Goal: Task Accomplishment & Management: Use online tool/utility

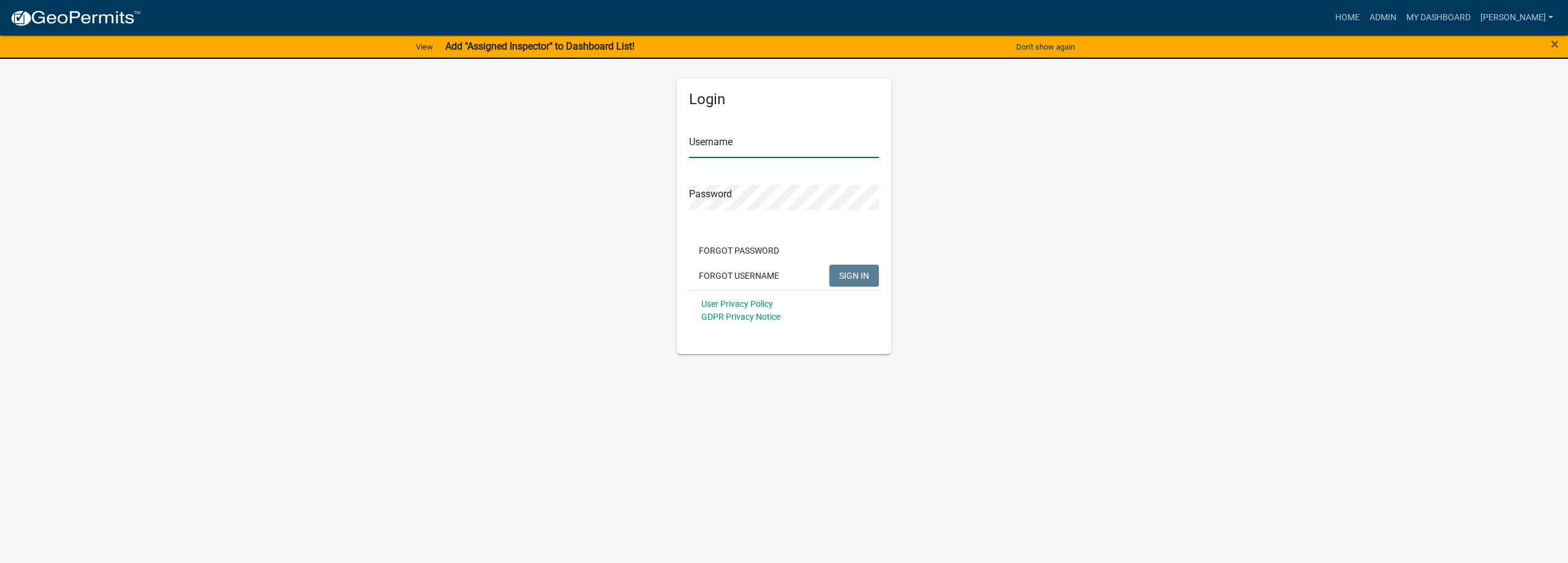
type input "[PERSON_NAME]"
click at [861, 275] on span "SIGN IN" at bounding box center [854, 275] width 30 height 10
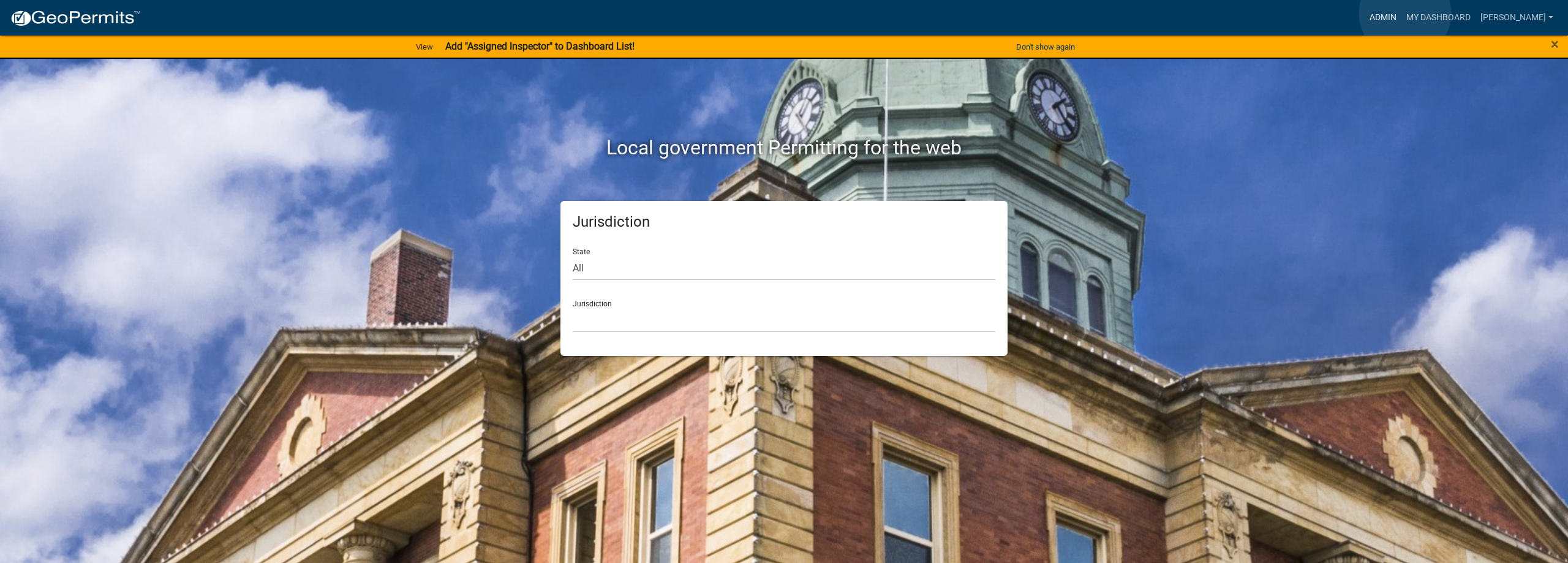
click at [1402, 14] on link "Admin" at bounding box center [1382, 18] width 37 height 23
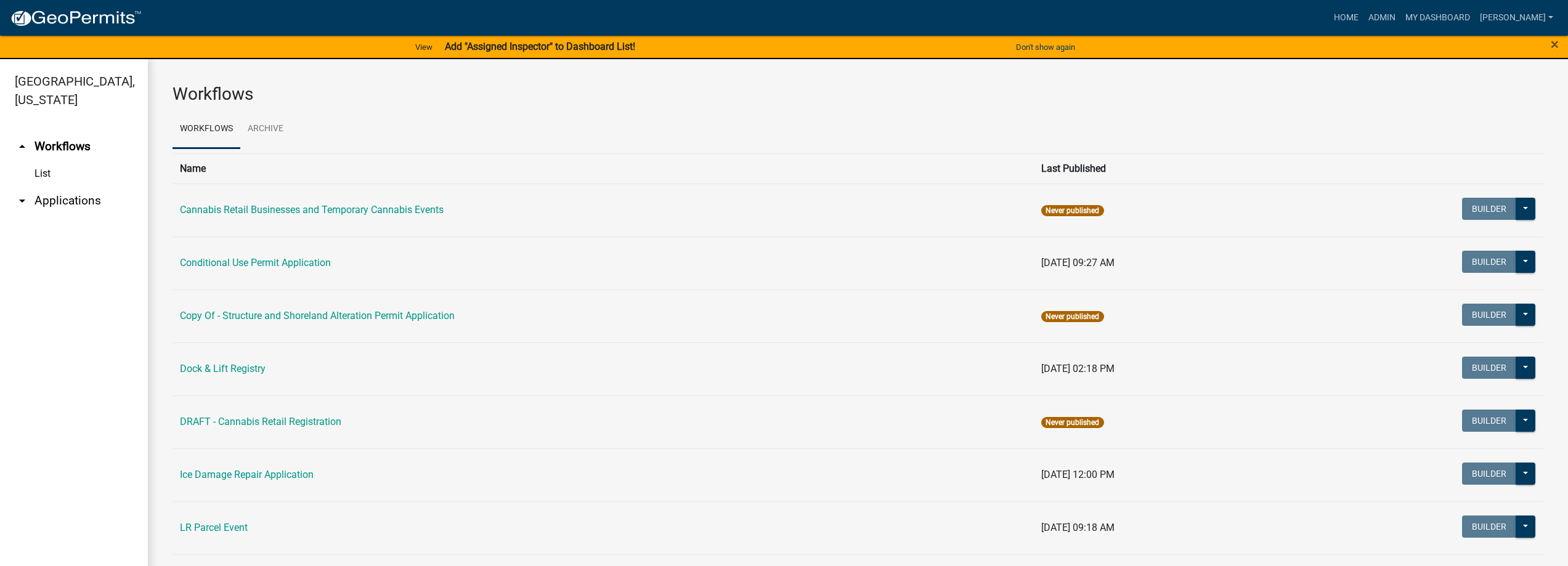
click at [66, 198] on link "arrow_drop_down Applications" at bounding box center [74, 200] width 148 height 30
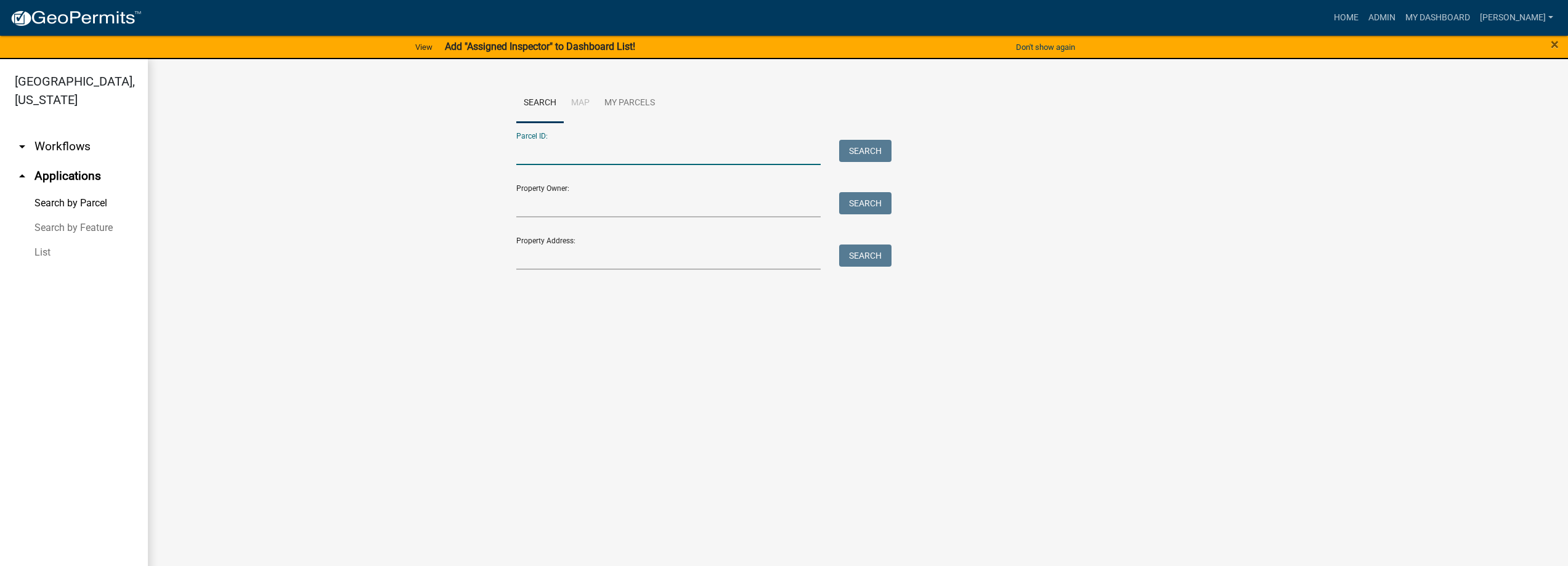
click at [574, 150] on input "Parcel ID:" at bounding box center [669, 152] width 305 height 25
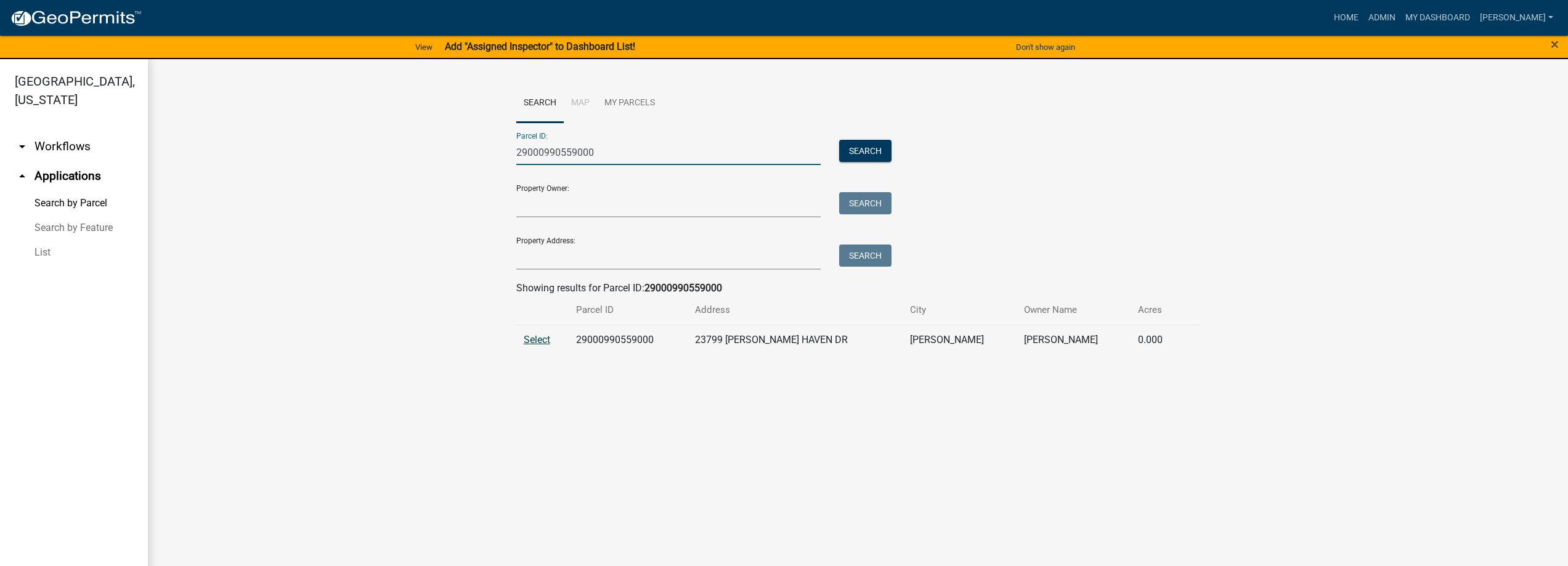
type input "29000990559000"
click at [547, 340] on span "Select" at bounding box center [537, 340] width 27 height 12
